Goal: Use online tool/utility: Use online tool/utility

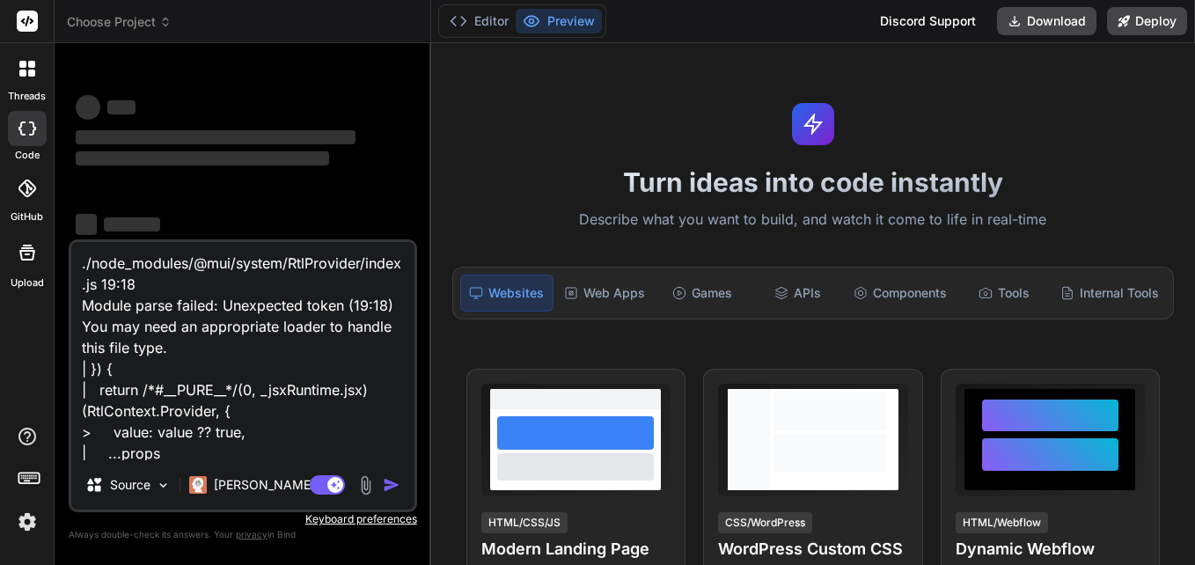
click at [185, 454] on textarea "./node_modules/@mui/system/RtlProvider/index.js 19:18 Module parse failed: Unex…" at bounding box center [242, 351] width 343 height 218
type textarea "x"
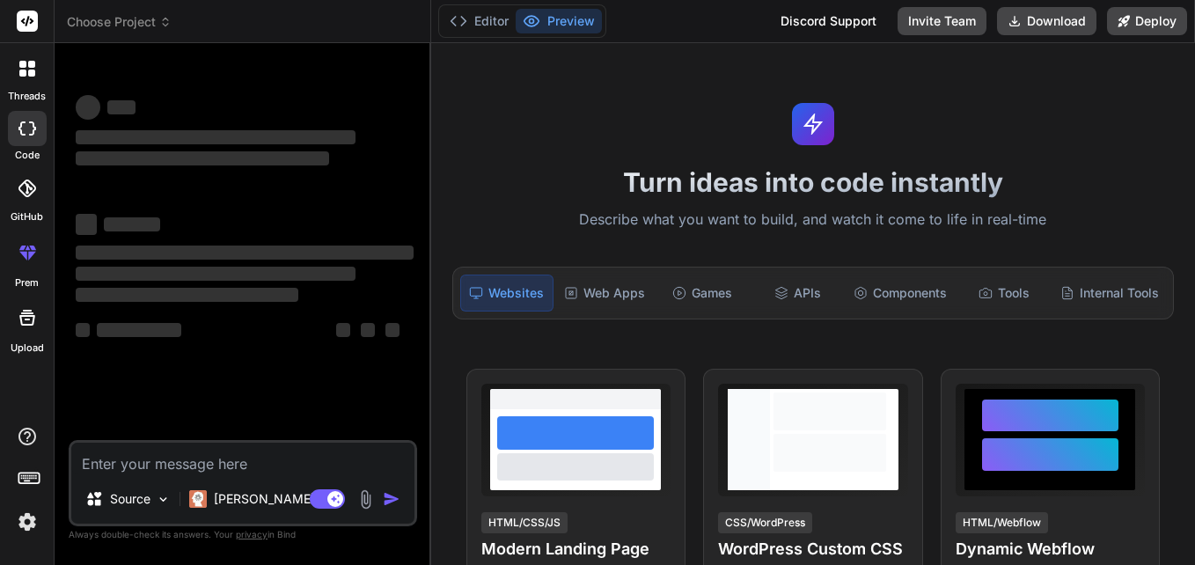
type textarea "x"
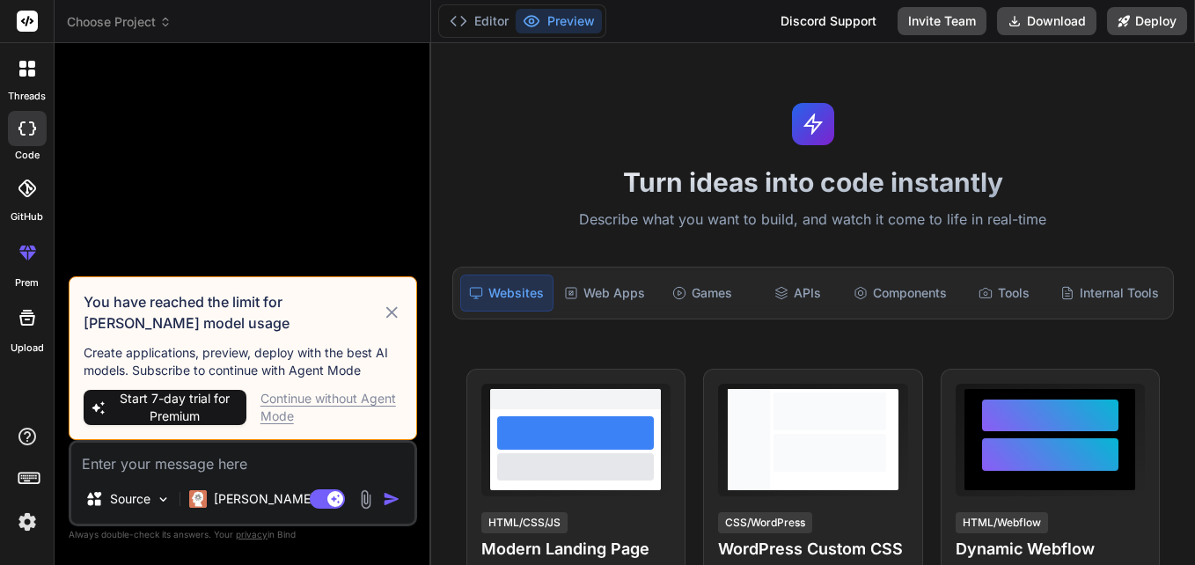
type textarea "./src/app3/process/EntityTable/EntityTable.jsx Attempted import error: 'useMate…"
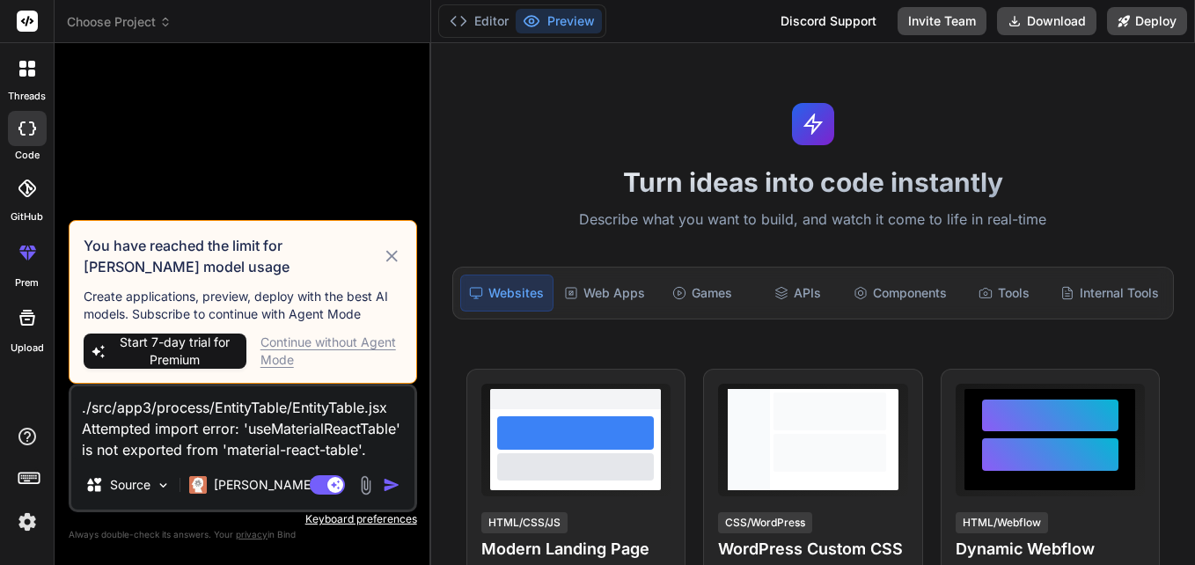
scroll to position [19, 0]
type textarea "x"
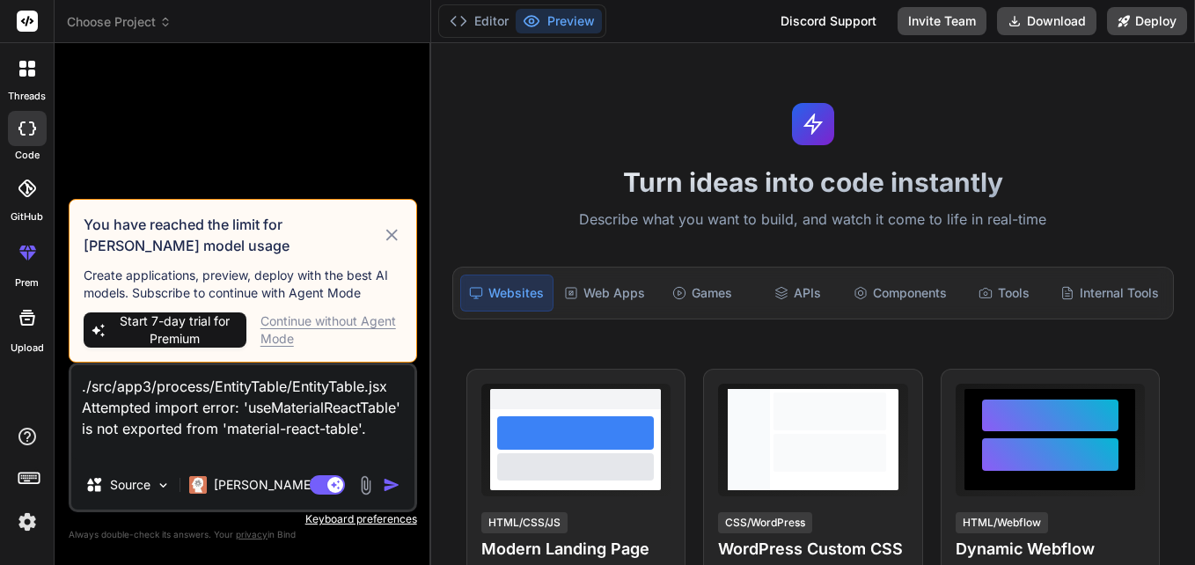
type textarea "./src/app3/process/EntityTable/EntityTable.jsx Attempted import error: 'useMate…"
type textarea "x"
type textarea "./src/app3/process/EntityTable/EntityTable.jsx Attempted import error: 'useMate…"
type textarea "x"
type textarea "./src/app3/process/EntityTable/EntityTable.jsx Attempted import error: 'useMate…"
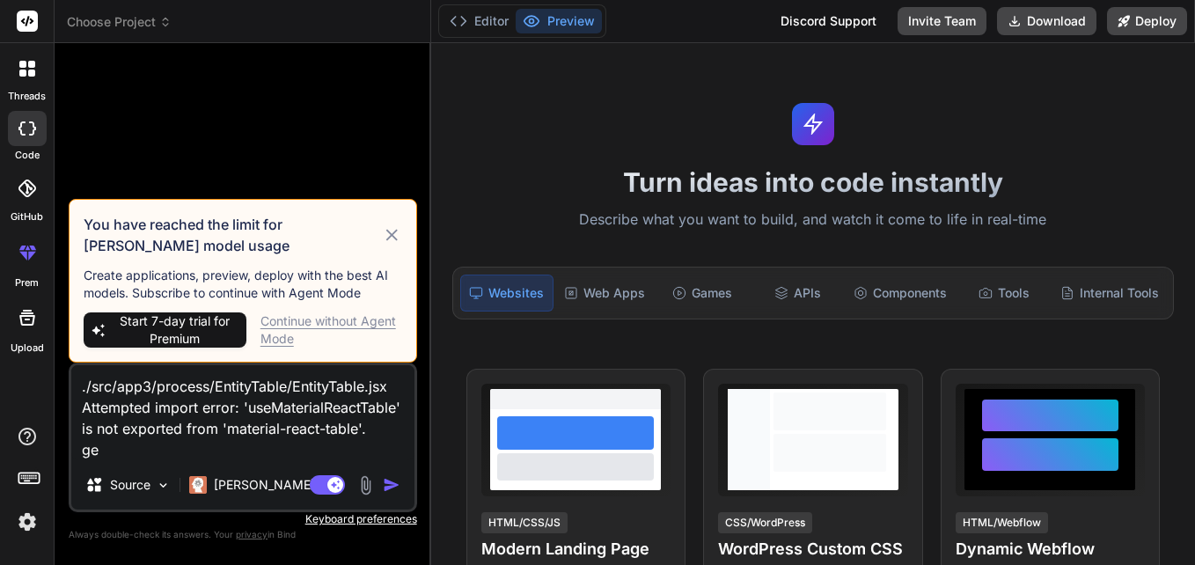
type textarea "x"
type textarea "./src/app3/process/EntityTable/EntityTable.jsx Attempted import error: 'useMate…"
type textarea "x"
type textarea "./src/app3/process/EntityTable/EntityTable.jsx Attempted import error: 'useMate…"
type textarea "x"
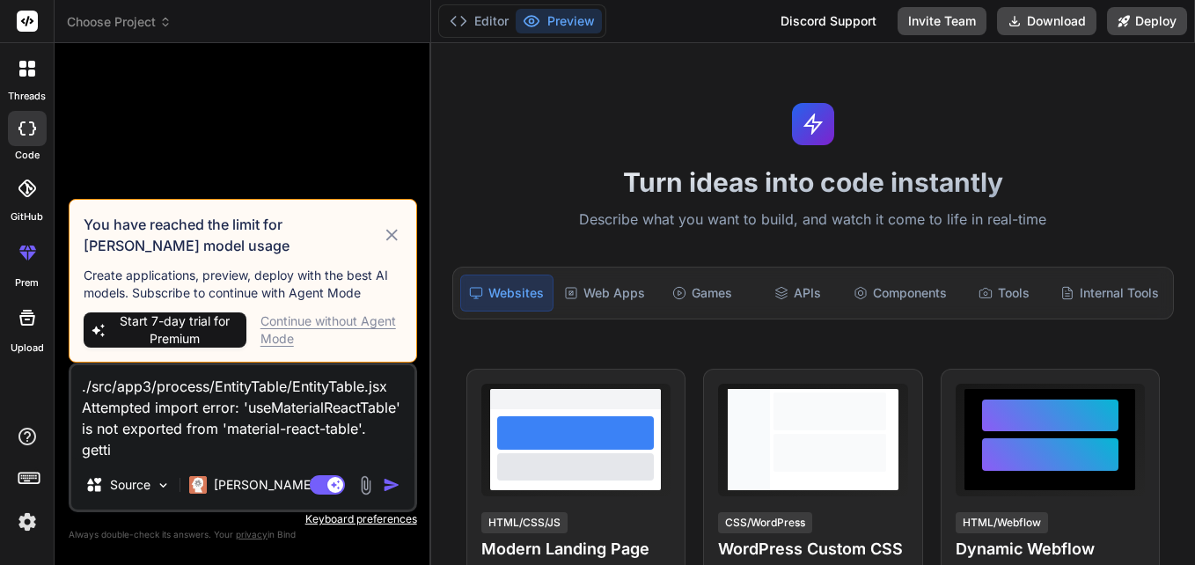
type textarea "./src/app3/process/EntityTable/EntityTable.jsx Attempted import error: 'useMate…"
type textarea "x"
type textarea "./src/app3/process/EntityTable/EntityTable.jsx Attempted import error: 'useMate…"
type textarea "x"
type textarea "./src/app3/process/EntityTable/EntityTable.jsx Attempted import error: 'useMate…"
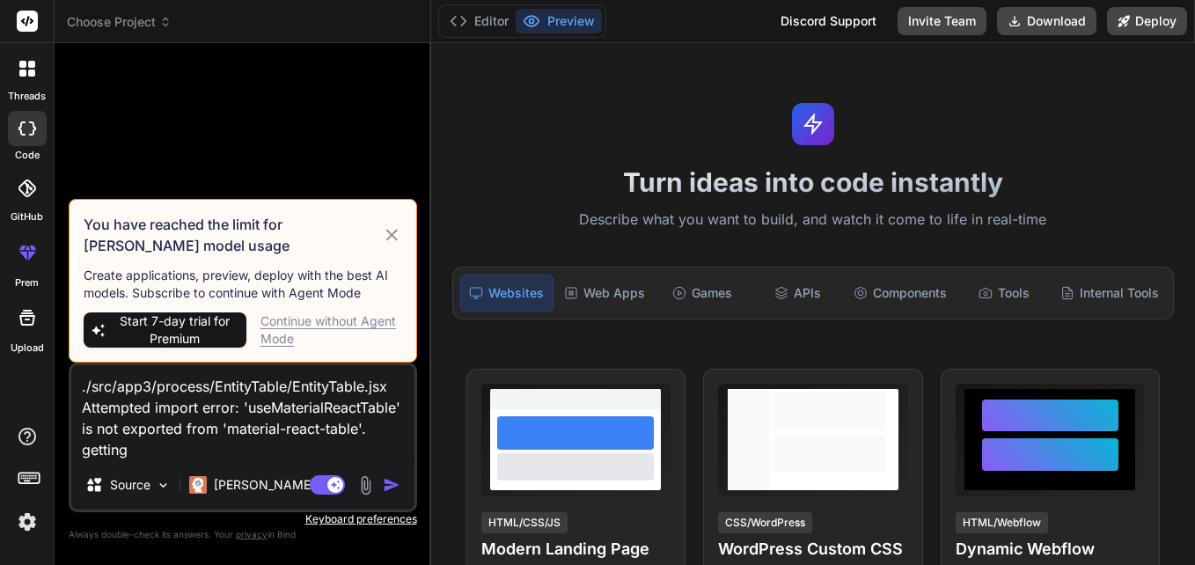
type textarea "x"
type textarea "./src/app3/process/EntityTable/EntityTable.jsx Attempted import error: 'useMate…"
type textarea "x"
type textarea "./src/app3/process/EntityTable/EntityTable.jsx Attempted import error: 'useMate…"
type textarea "x"
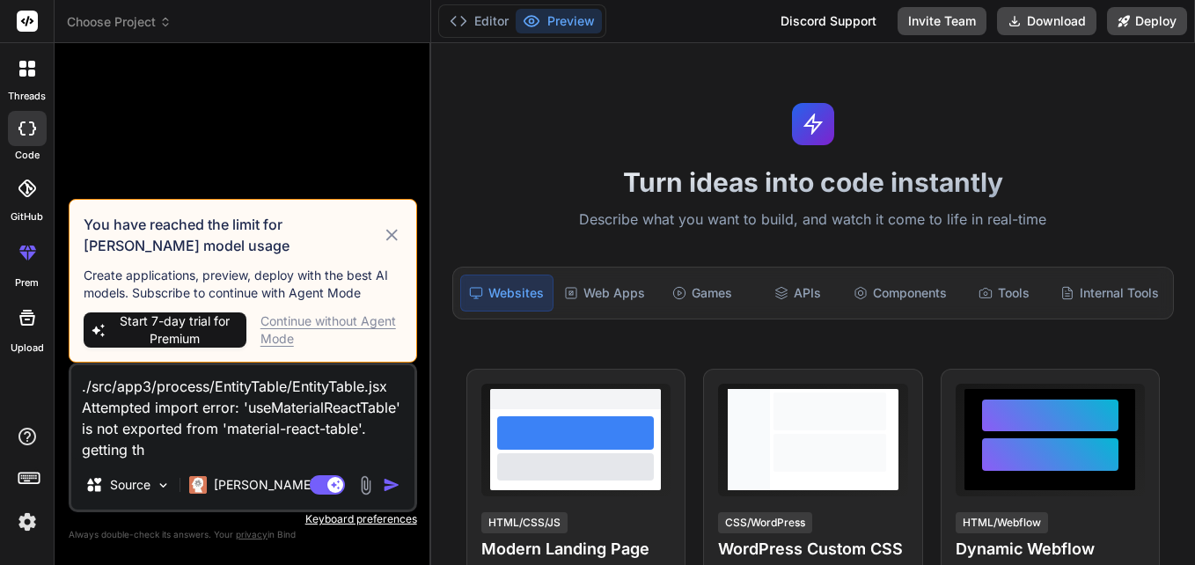
type textarea "./src/app3/process/EntityTable/EntityTable.jsx Attempted import error: 'useMate…"
type textarea "x"
type textarea "./src/app3/process/EntityTable/EntityTable.jsx Attempted import error: 'useMate…"
type textarea "x"
type textarea "./src/app3/process/EntityTable/EntityTable.jsx Attempted import error: 'useMate…"
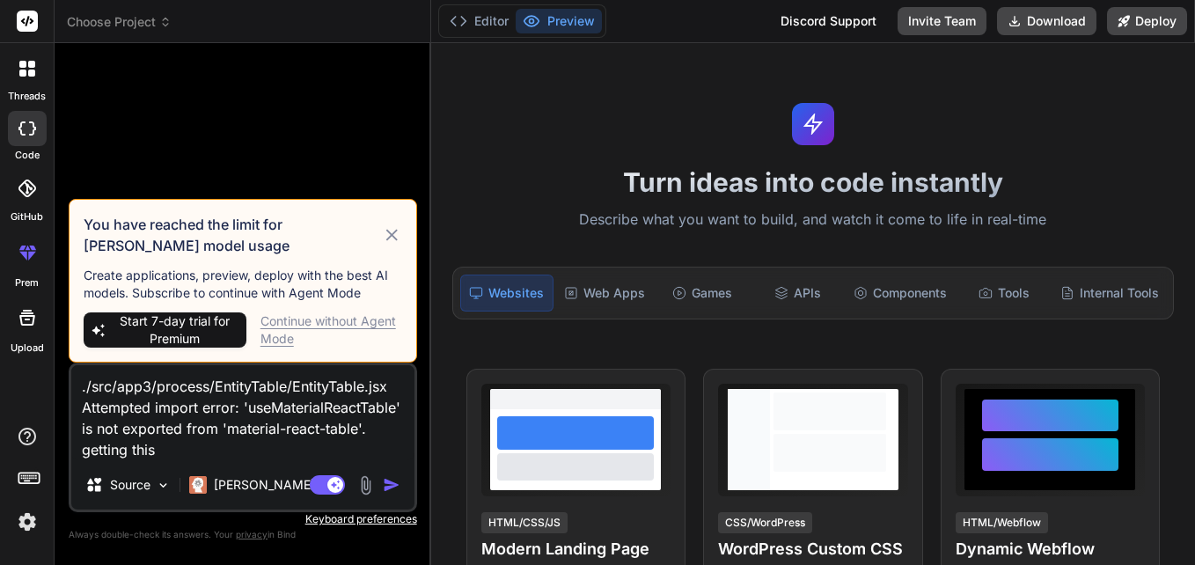
type textarea "x"
type textarea "./src/app3/process/EntityTable/EntityTable.jsx Attempted import error: 'useMate…"
type textarea "x"
type textarea "./src/app3/process/EntityTable/EntityTable.jsx Attempted import error: 'useMate…"
type textarea "x"
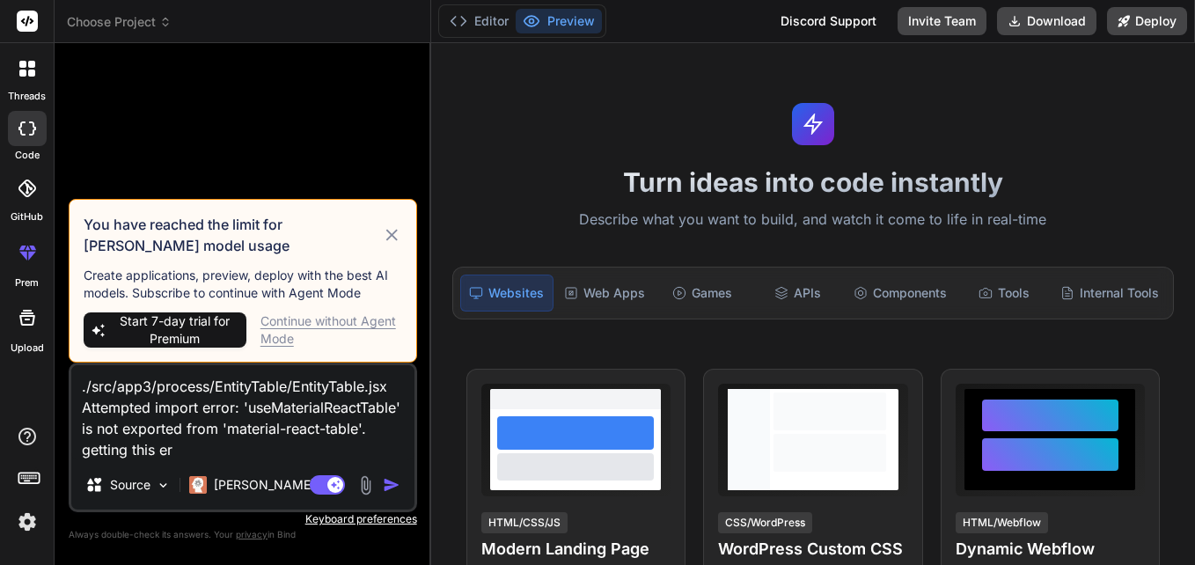
type textarea "./src/app3/process/EntityTable/EntityTable.jsx Attempted import error: 'useMate…"
type textarea "x"
type textarea "./src/app3/process/EntityTable/EntityTable.jsx Attempted import error: 'useMate…"
type textarea "x"
type textarea "./src/app3/process/EntityTable/EntityTable.jsx Attempted import error: 'useMate…"
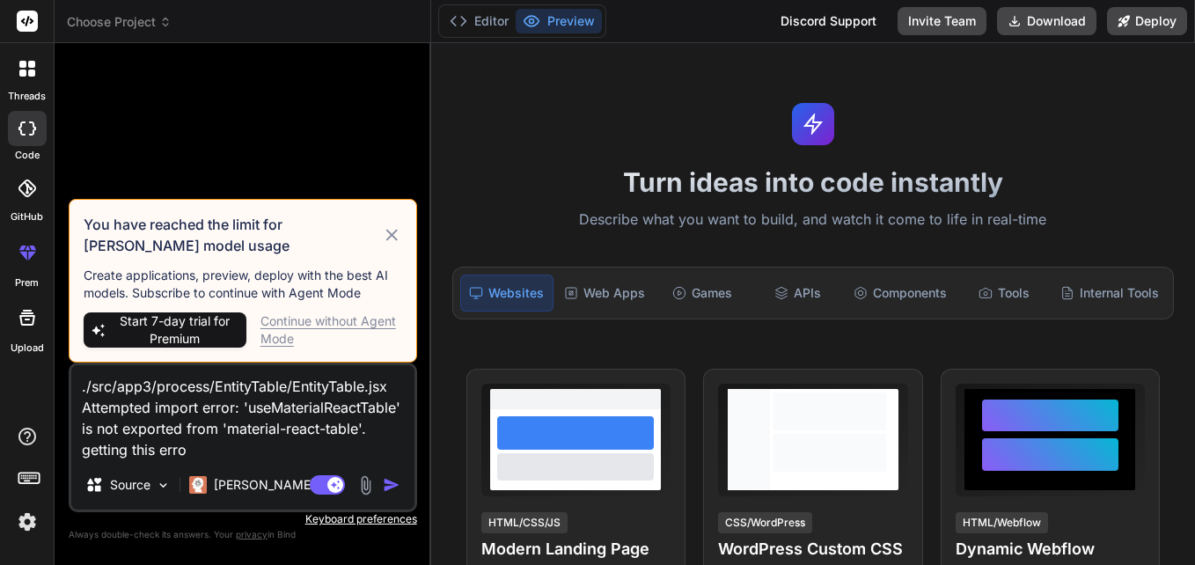
type textarea "x"
type textarea "./src/app3/process/EntityTable/EntityTable.jsx Attempted import error: 'useMate…"
type textarea "x"
type textarea "./src/app3/process/EntityTable/EntityTable.jsx Attempted import error: 'useMate…"
type textarea "x"
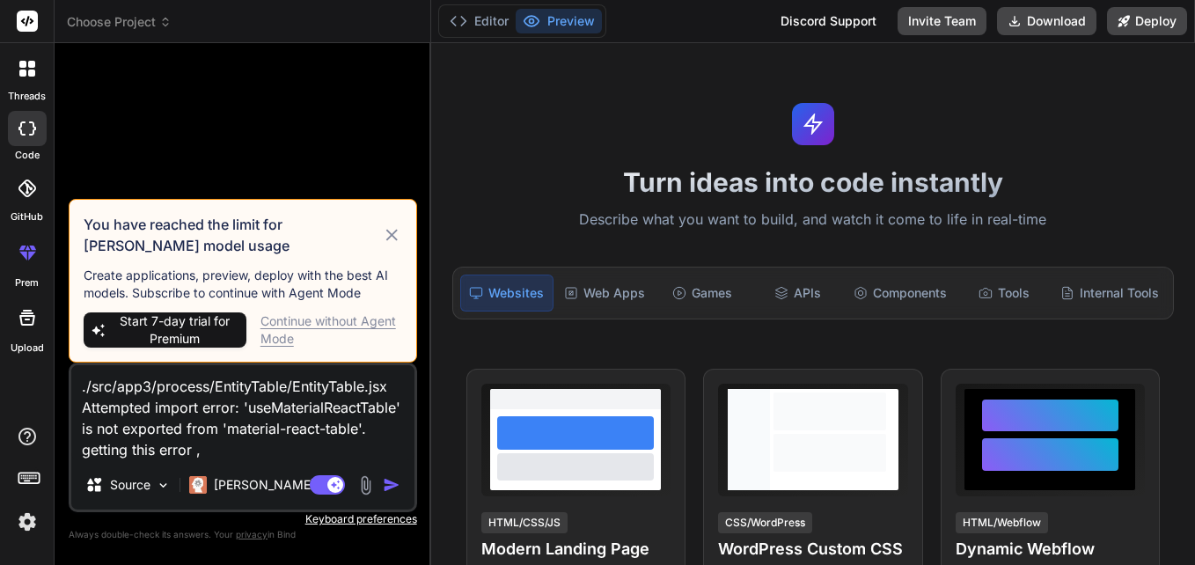
type textarea "./src/app3/process/EntityTable/EntityTable.jsx Attempted import error: 'useMate…"
type textarea "x"
type textarea "./src/app3/process/EntityTable/EntityTable.jsx Attempted import error: 'useMate…"
type textarea "x"
type textarea "./src/app3/process/EntityTable/EntityTable.jsx Attempted import error: 'useMate…"
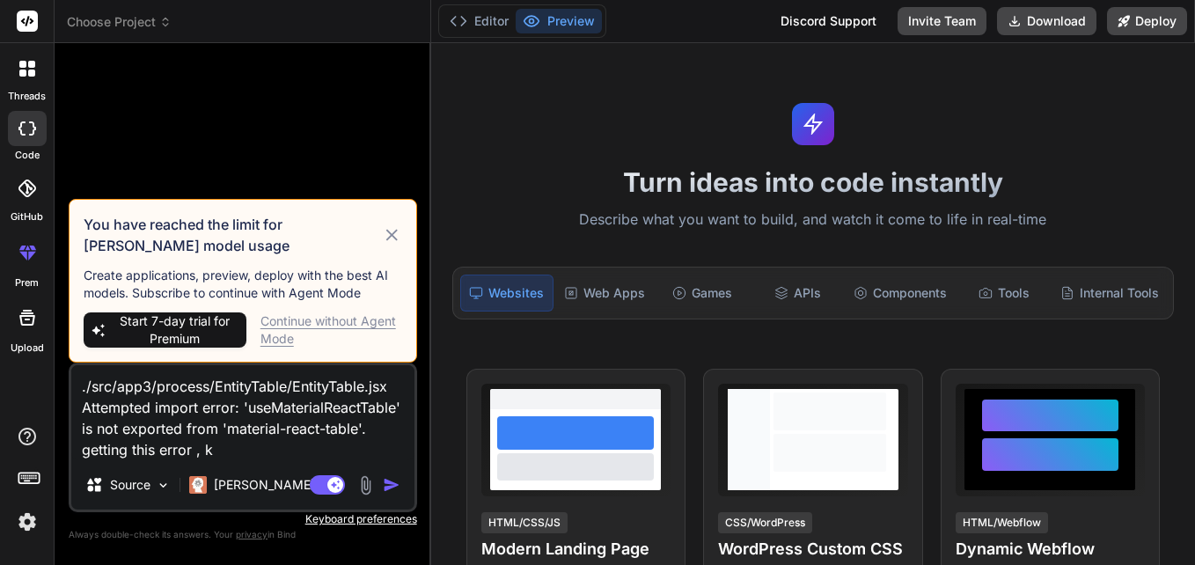
type textarea "x"
type textarea "./src/app3/process/EntityTable/EntityTable.jsx Attempted import error: 'useMate…"
type textarea "x"
type textarea "./src/app3/process/EntityTable/EntityTable.jsx Attempted import error: 'useMate…"
type textarea "x"
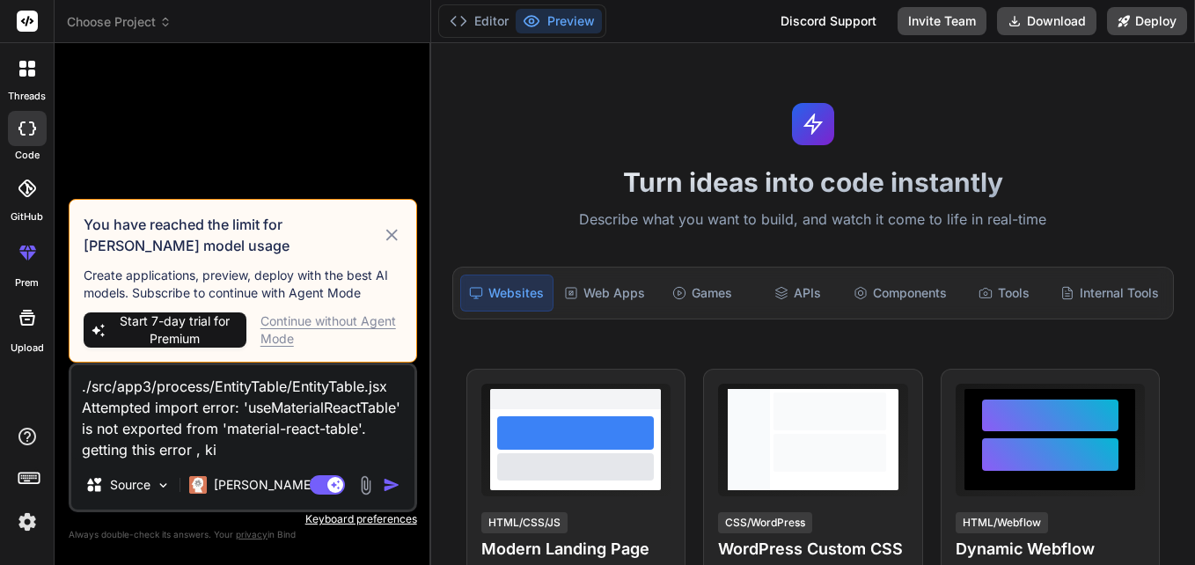
type textarea "./src/app3/process/EntityTable/EntityTable.jsx Attempted import error: 'useMate…"
type textarea "x"
type textarea "./src/app3/process/EntityTable/EntityTable.jsx Attempted import error: 'useMate…"
type textarea "x"
type textarea "./src/app3/process/EntityTable/EntityTable.jsx Attempted import error: 'useMate…"
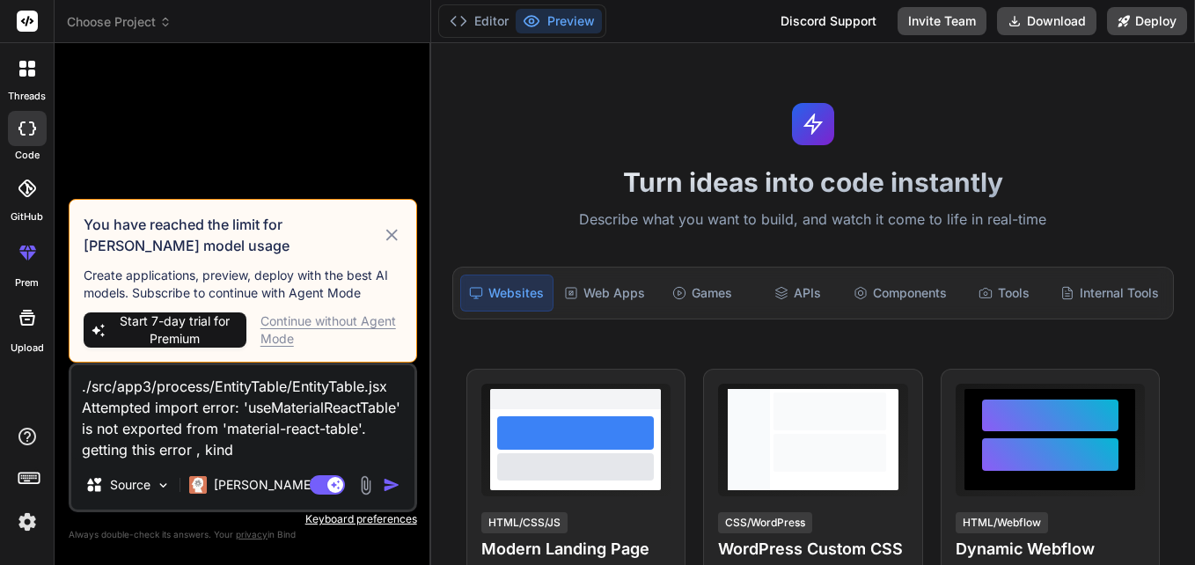
type textarea "x"
type textarea "./src/app3/process/EntityTable/EntityTable.jsx Attempted import error: 'useMate…"
type textarea "x"
type textarea "./src/app3/process/EntityTable/EntityTable.jsx Attempted import error: 'useMate…"
type textarea "x"
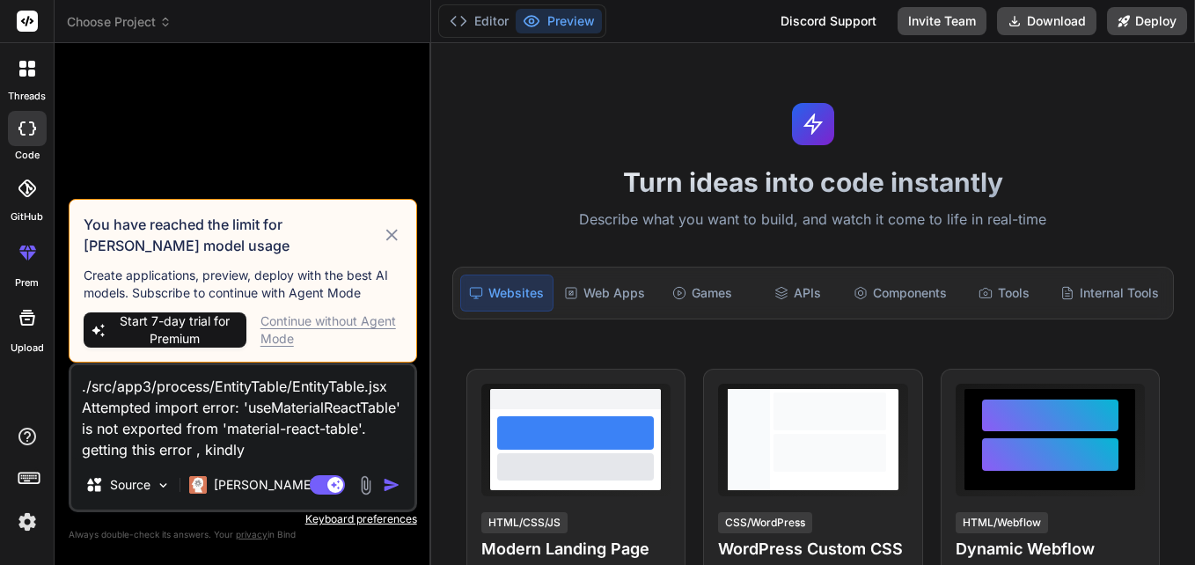
type textarea "./src/app3/process/EntityTable/EntityTable.jsx Attempted import error: 'useMate…"
type textarea "x"
type textarea "./src/app3/process/EntityTable/EntityTable.jsx Attempted import error: 'useMate…"
type textarea "x"
type textarea "./src/app3/process/EntityTable/EntityTable.jsx Attempted import error: 'useMate…"
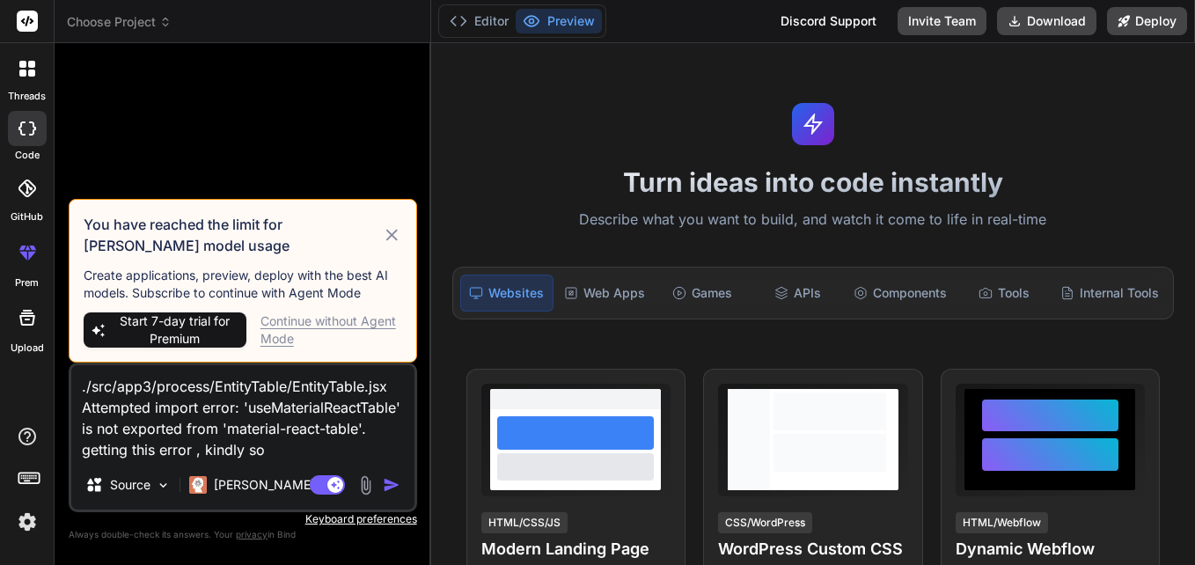
type textarea "x"
type textarea "./src/app3/process/EntityTable/EntityTable.jsx Attempted import error: 'useMate…"
type textarea "x"
type textarea "./src/app3/process/EntityTable/EntityTable.jsx Attempted import error: 'useMate…"
type textarea "x"
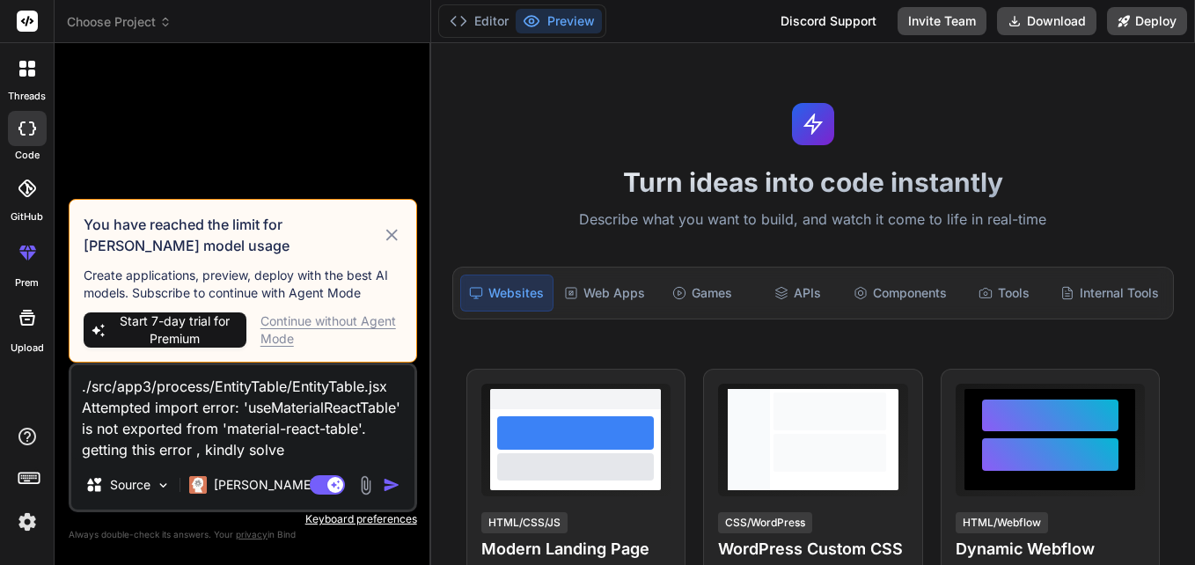
type textarea "./src/app3/process/EntityTable/EntityTable.jsx Attempted import error: 'useMate…"
type textarea "x"
type textarea "./src/app3/process/EntityTable/EntityTable.jsx Attempted import error: 'useMate…"
type textarea "x"
type textarea "./src/app3/process/EntityTable/EntityTable.jsx Attempted import error: 'useMate…"
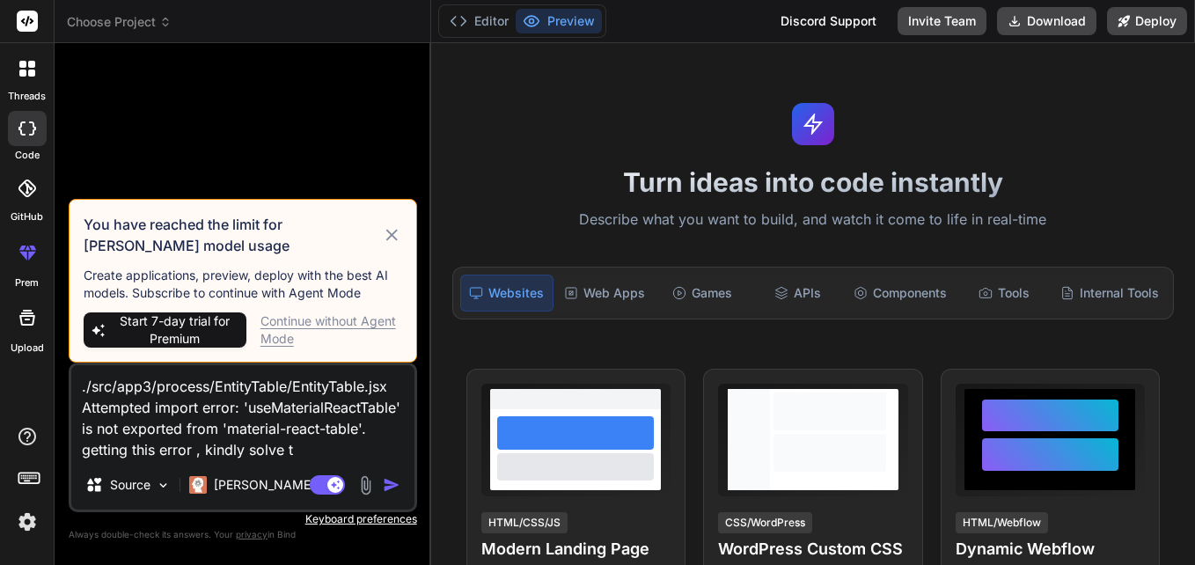
type textarea "x"
type textarea "./src/app3/process/EntityTable/EntityTable.jsx Attempted import error: 'useMate…"
type textarea "x"
type textarea "./src/app3/process/EntityTable/EntityTable.jsx Attempted import error: 'useMate…"
type textarea "x"
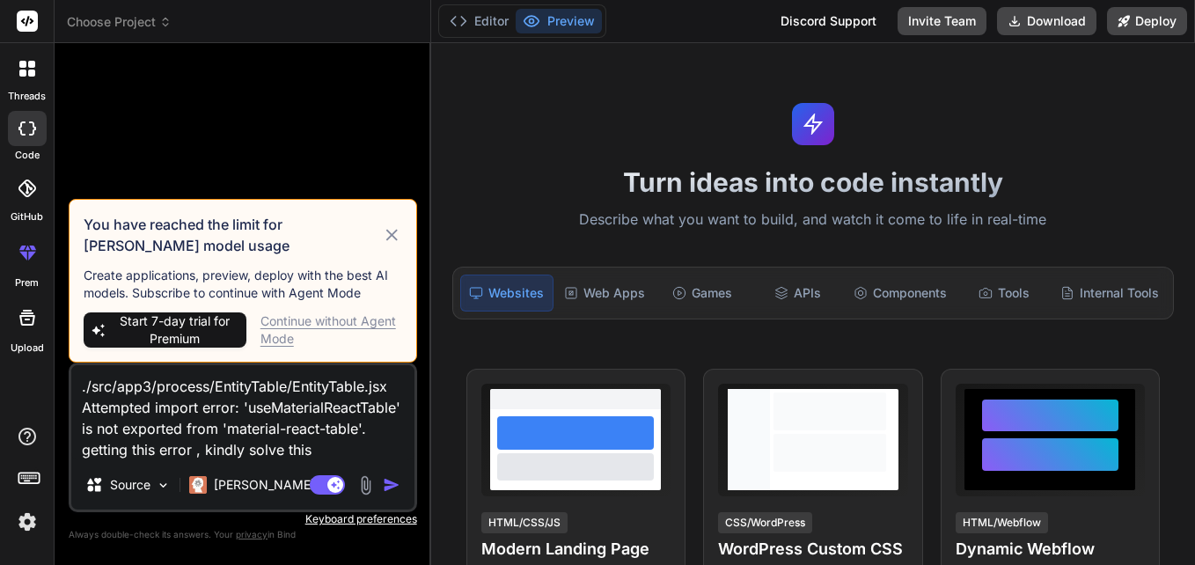
type textarea "./src/app3/process/EntityTable/EntityTable.jsx Attempted import error: 'useMate…"
type textarea "x"
type textarea "./src/app3/process/EntityTable/EntityTable.jsx Attempted import error: 'useMate…"
type textarea "x"
type textarea "./src/app3/process/EntityTable/EntityTable.jsx Attempted import error: 'useMate…"
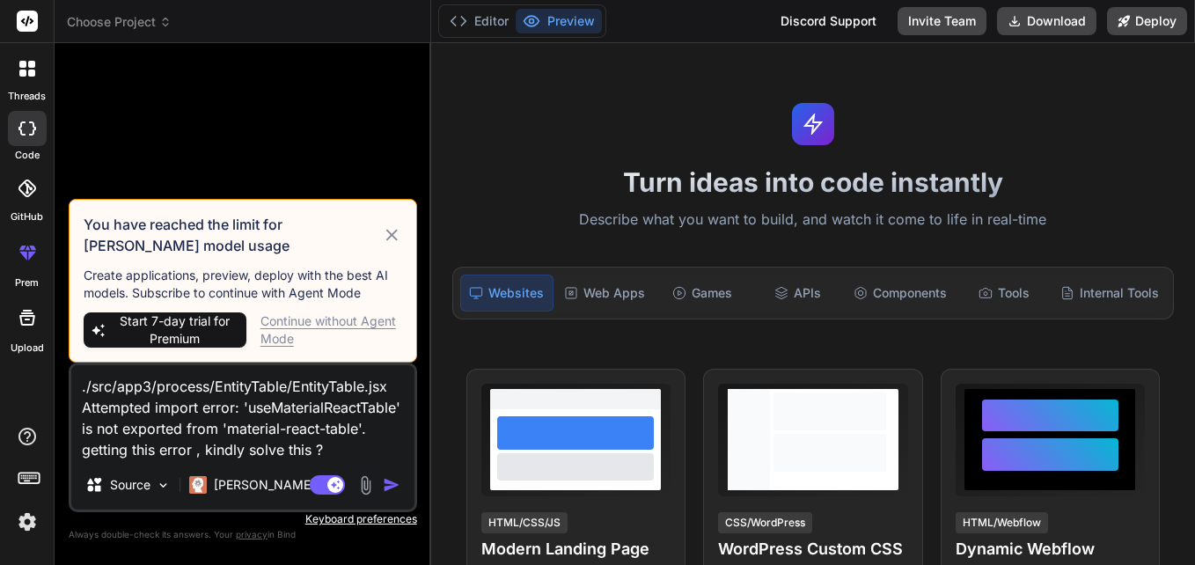
click at [396, 238] on icon at bounding box center [391, 234] width 11 height 11
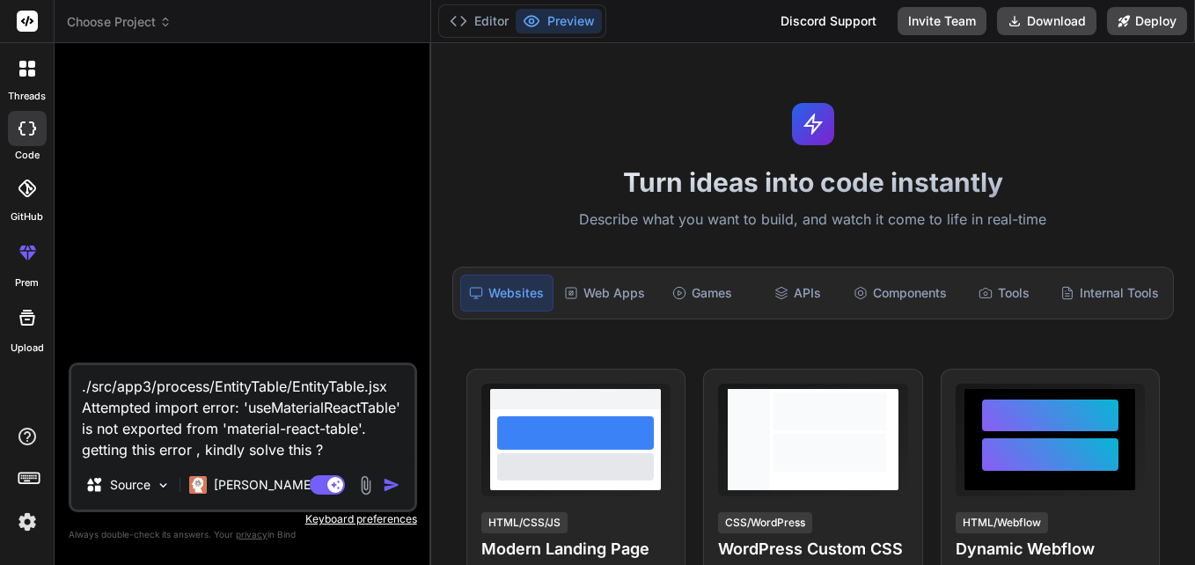
click at [384, 487] on img "button" at bounding box center [392, 485] width 18 height 18
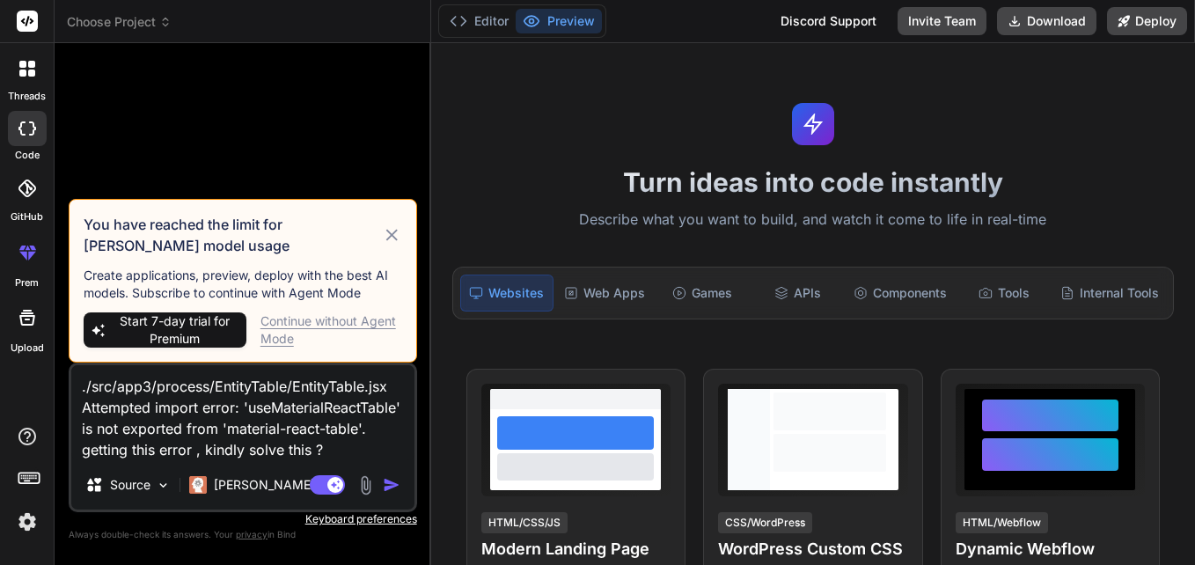
click at [280, 321] on div "Continue without Agent Mode" at bounding box center [331, 329] width 142 height 35
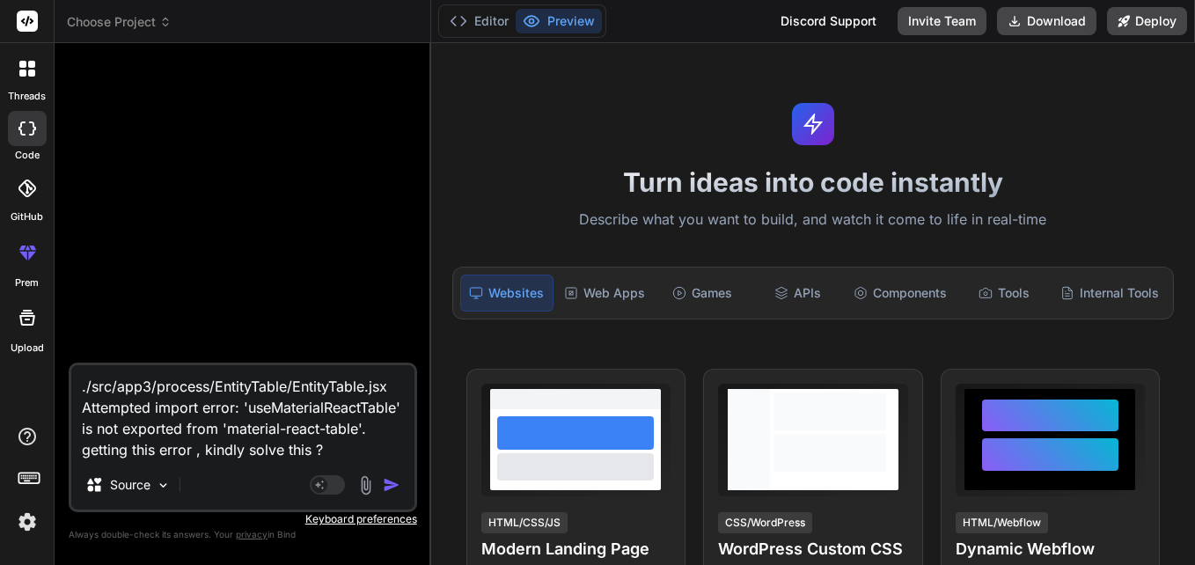
click at [392, 479] on img "button" at bounding box center [392, 485] width 18 height 18
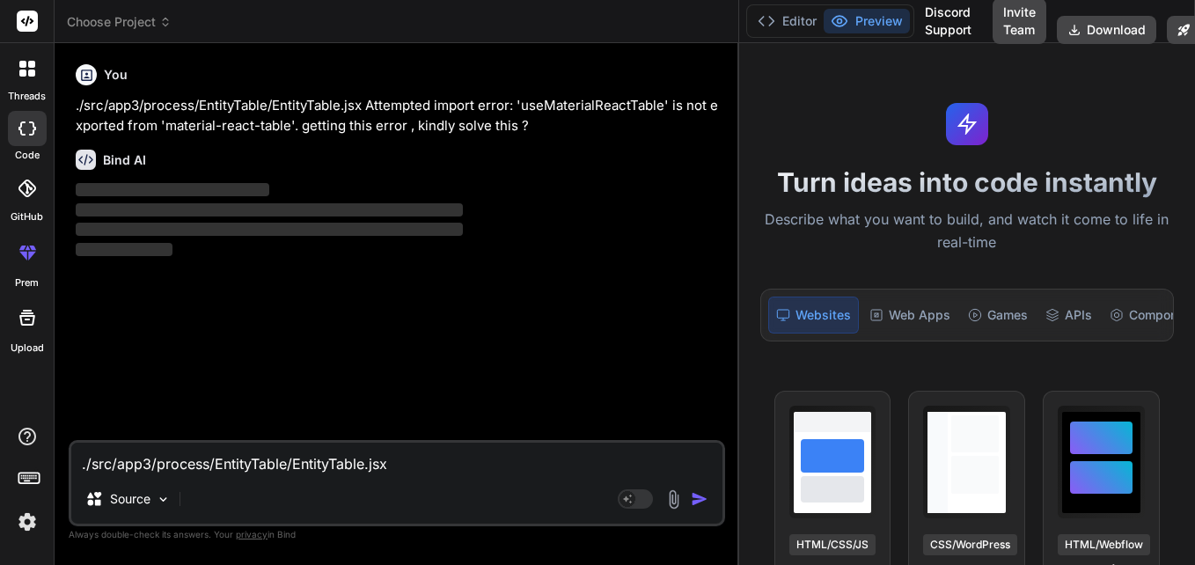
drag, startPoint x: 429, startPoint y: 202, endPoint x: 942, endPoint y: 159, distance: 513.9
click at [940, 159] on div "Choose Project Created with Pixso. Bind AI Web Search Created with Pixso. Code …" at bounding box center [625, 282] width 1140 height 565
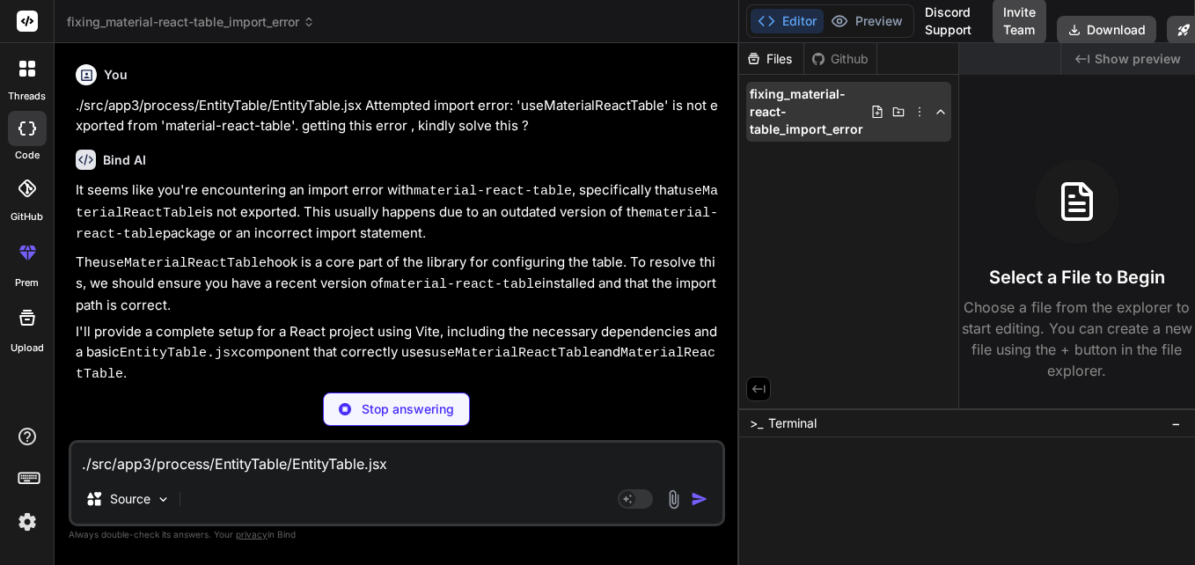
click at [937, 106] on icon at bounding box center [941, 112] width 14 height 14
click at [937, 109] on icon at bounding box center [941, 112] width 14 height 14
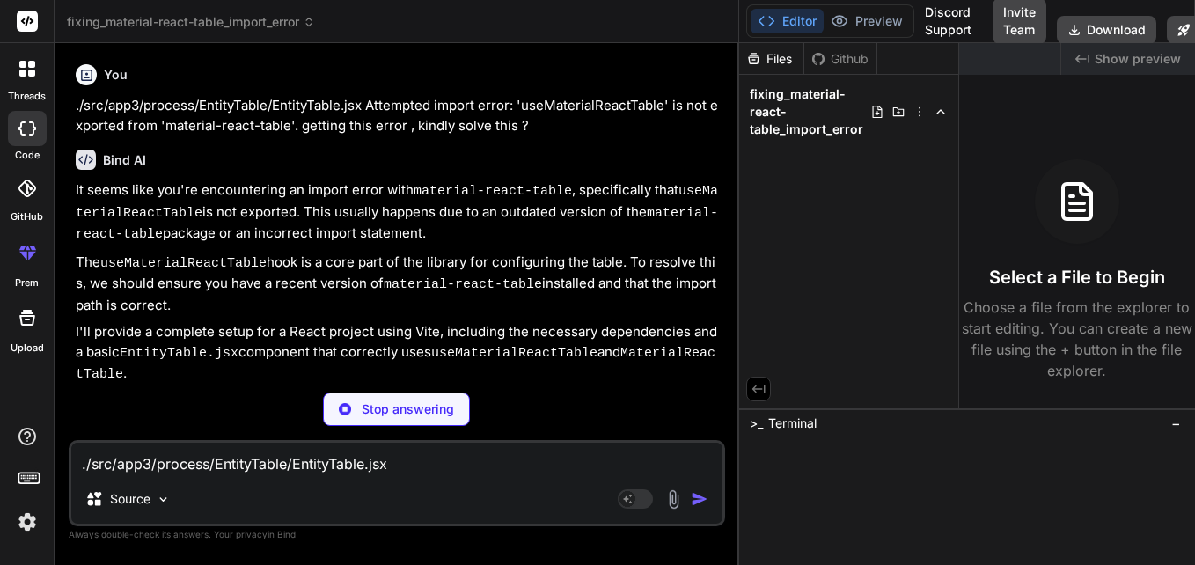
type textarea "x"
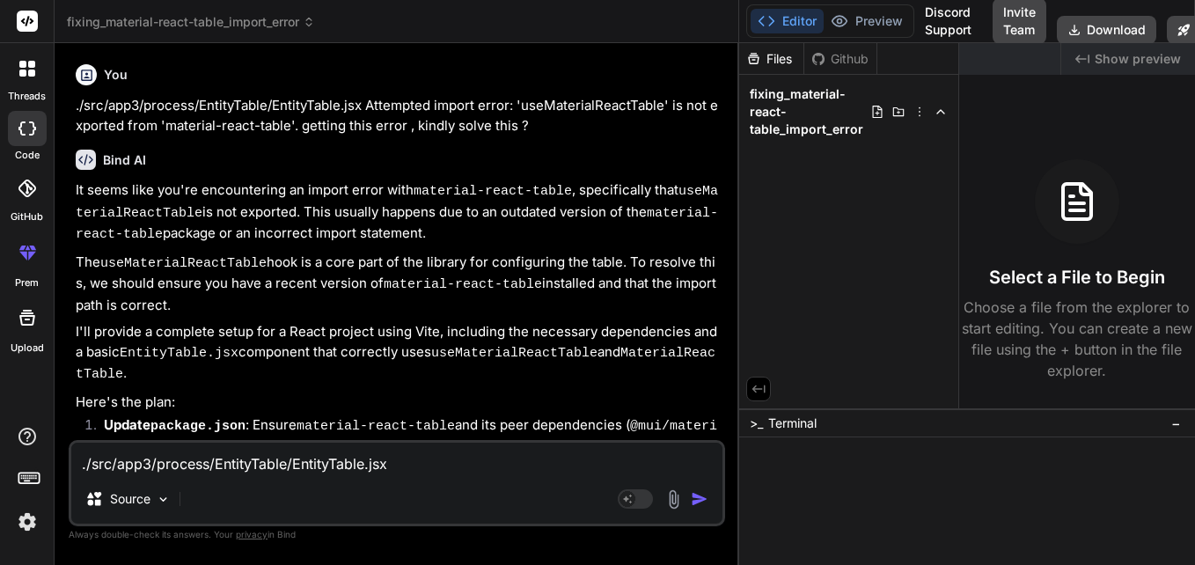
drag, startPoint x: 737, startPoint y: 297, endPoint x: 932, endPoint y: 289, distance: 194.6
click at [932, 289] on div "fixing_material-react-table_import_error Created with Pixso. Bind AI Web Search…" at bounding box center [625, 282] width 1140 height 565
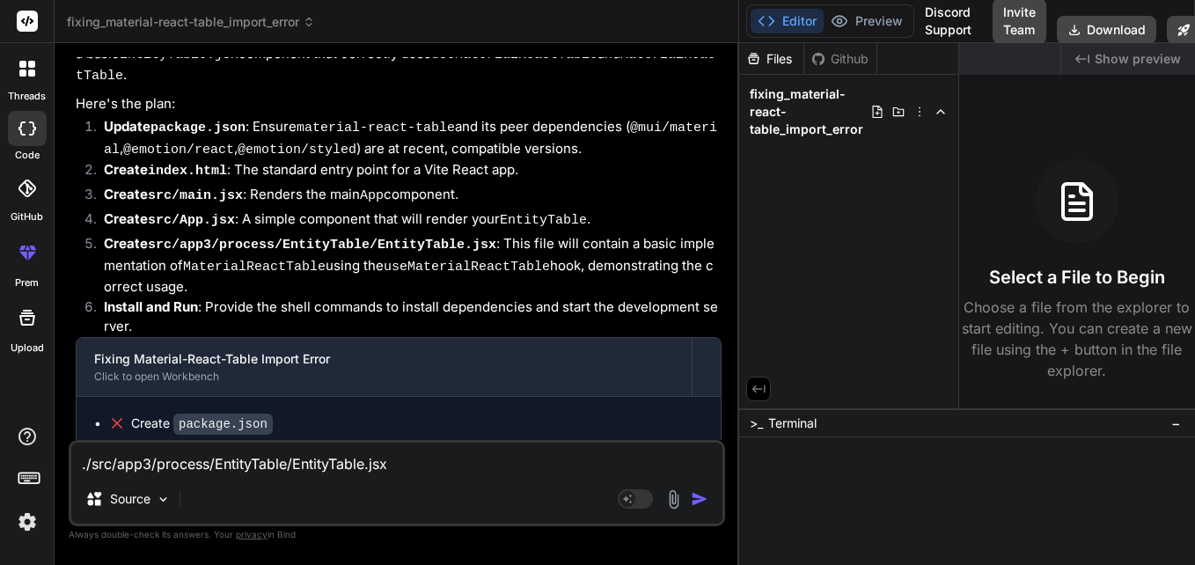
scroll to position [267, 0]
